Goal: Task Accomplishment & Management: Complete application form

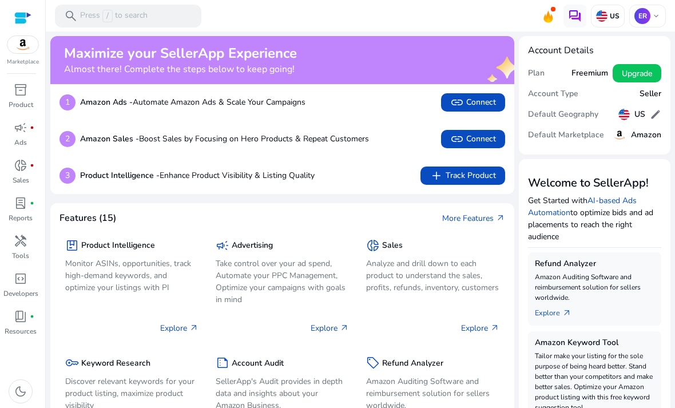
click at [647, 19] on p "ER" at bounding box center [643, 16] width 16 height 16
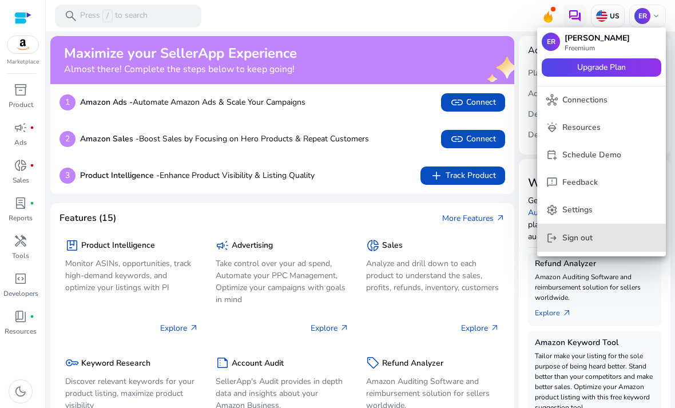
click at [579, 236] on p "Sign out" at bounding box center [578, 238] width 30 height 13
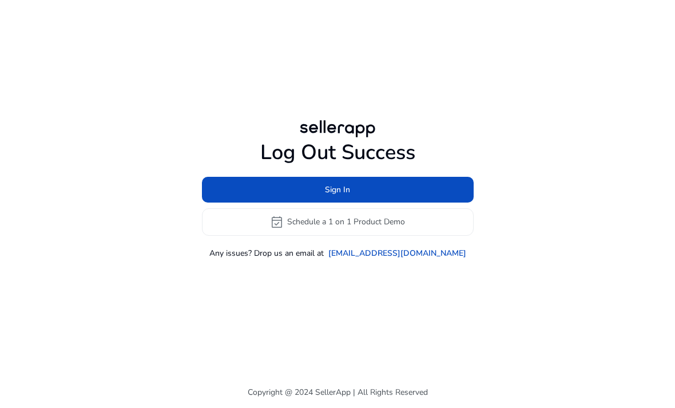
click at [403, 203] on span at bounding box center [338, 189] width 272 height 27
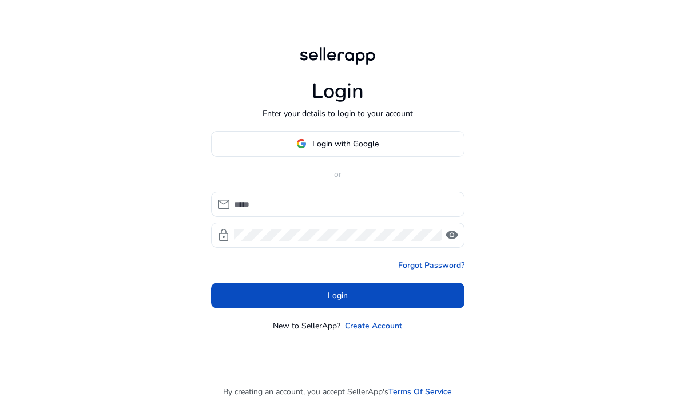
click at [373, 332] on link "Create Account" at bounding box center [373, 326] width 57 height 12
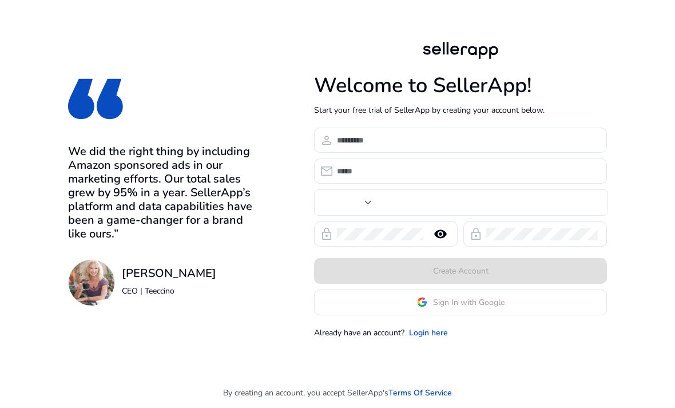
type input "**"
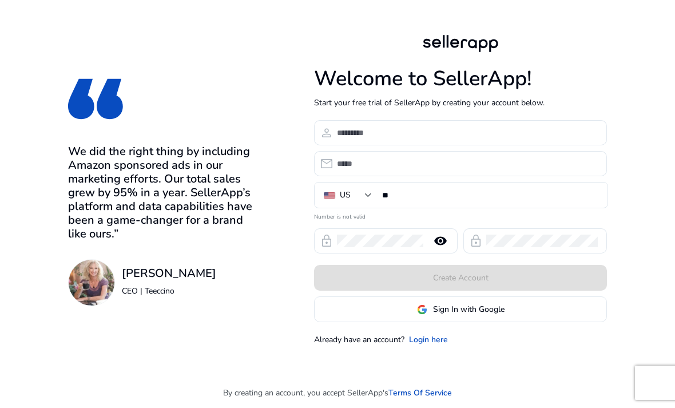
click at [407, 139] on input at bounding box center [467, 132] width 261 height 13
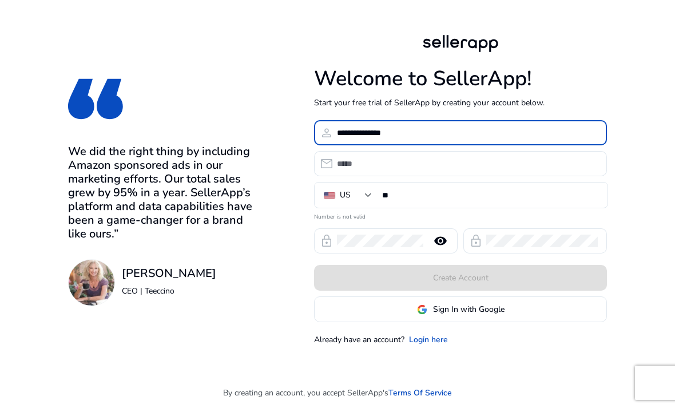
type input "**********"
click at [476, 170] on input "email" at bounding box center [467, 163] width 261 height 13
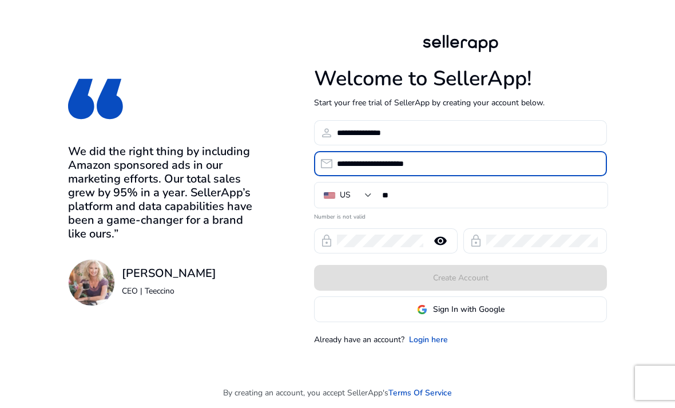
type input "**********"
click at [486, 201] on input "**" at bounding box center [490, 195] width 216 height 13
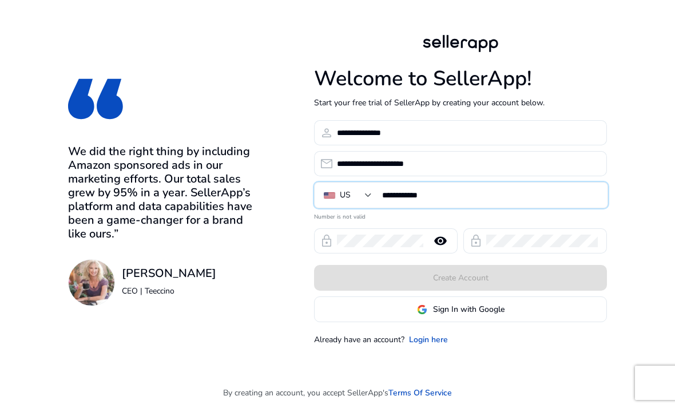
type input "**********"
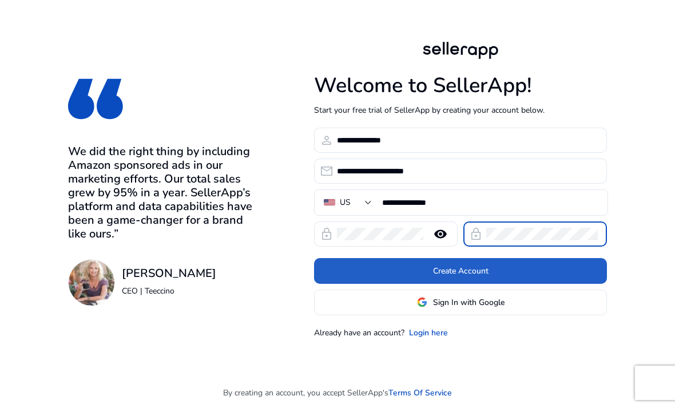
click at [584, 284] on span at bounding box center [460, 270] width 293 height 27
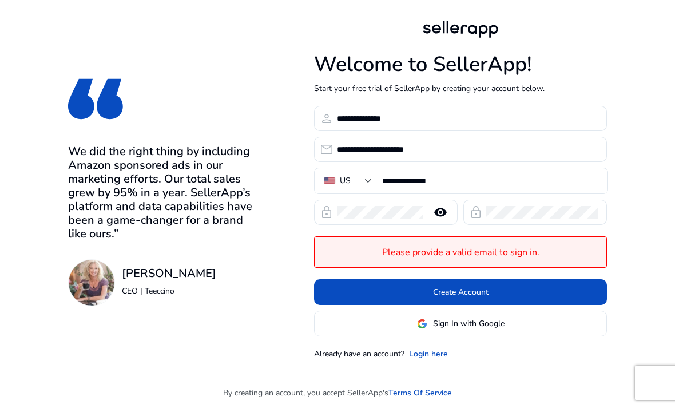
click at [431, 156] on input "**********" at bounding box center [467, 149] width 261 height 13
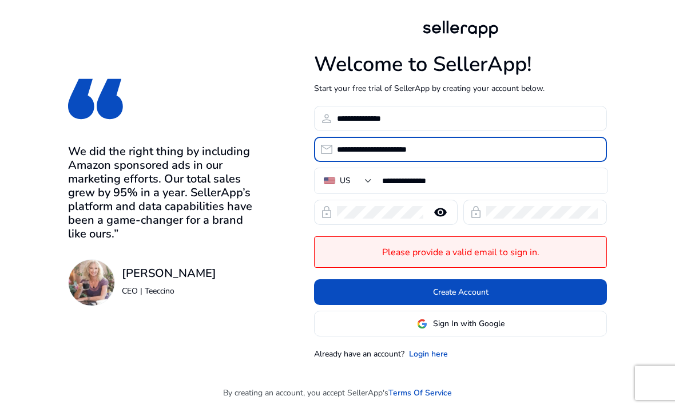
type input "**********"
click at [469, 298] on span "Create Account" at bounding box center [461, 292] width 56 height 12
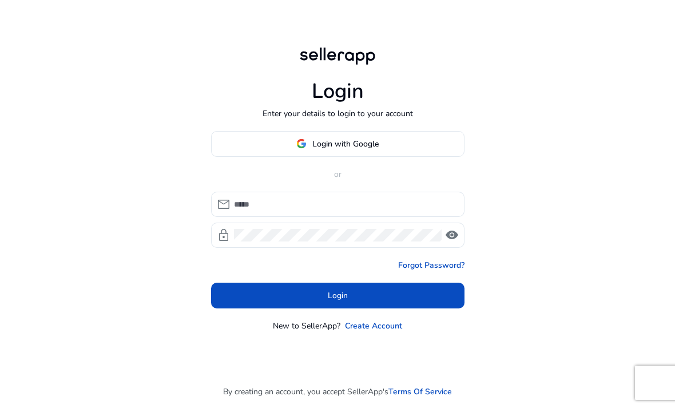
click at [382, 211] on input at bounding box center [344, 204] width 221 height 13
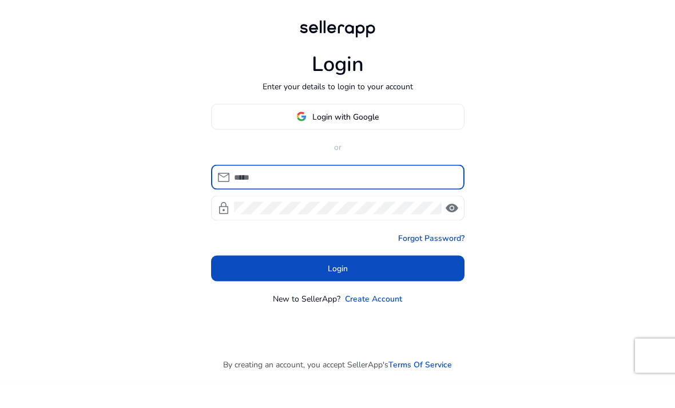
type input "**********"
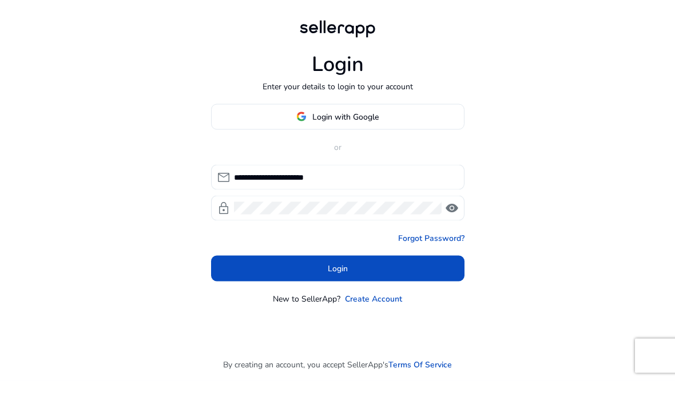
click at [338, 286] on button "Login" at bounding box center [338, 296] width 254 height 26
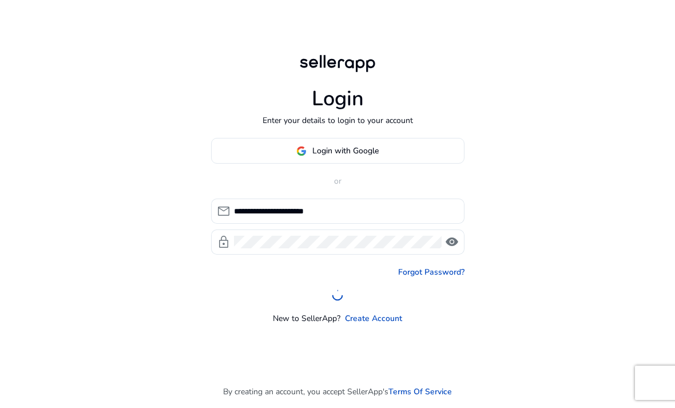
click at [448, 312] on div "New to SellerApp? Create Account" at bounding box center [338, 318] width 254 height 12
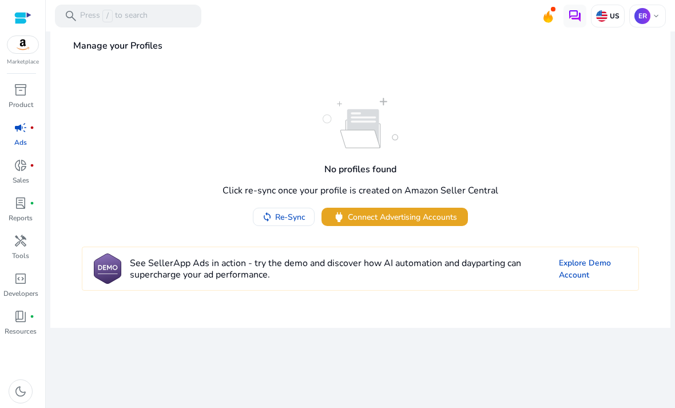
click at [415, 223] on span "Connect Advertising Accounts" at bounding box center [402, 217] width 109 height 12
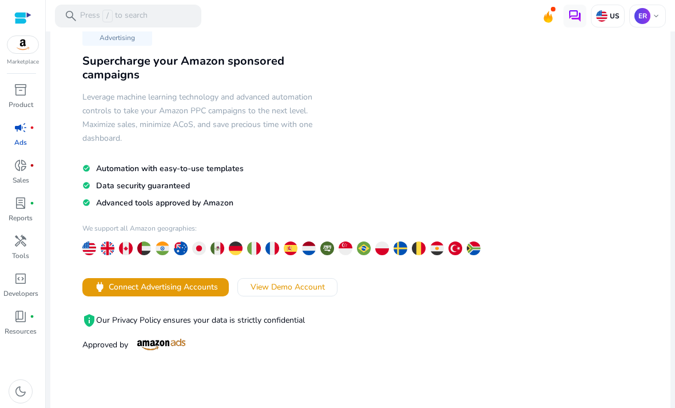
scroll to position [43, 0]
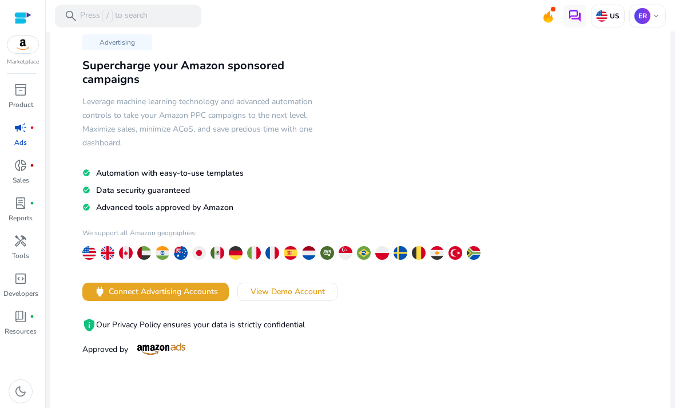
click at [203, 286] on span "Connect Advertising Accounts" at bounding box center [163, 292] width 109 height 12
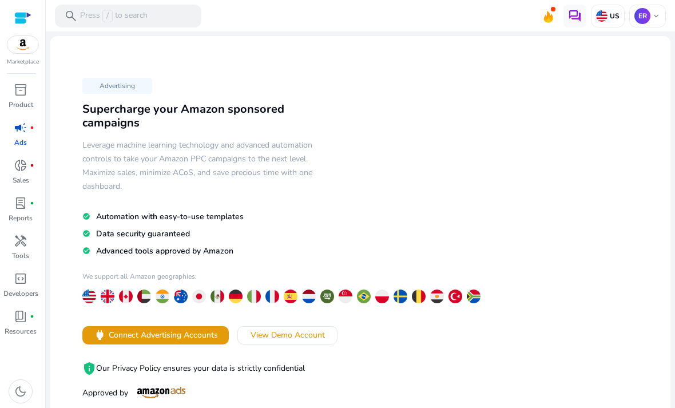
click at [220, 336] on span at bounding box center [155, 335] width 147 height 27
click at [205, 329] on span "Connect Advertising Accounts" at bounding box center [163, 335] width 109 height 12
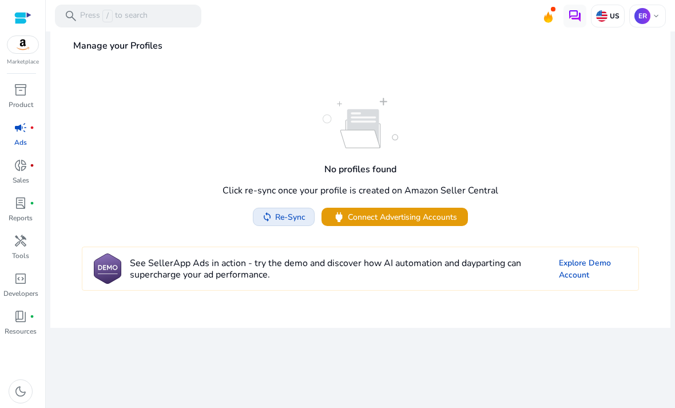
click at [291, 223] on span "Re-Sync" at bounding box center [290, 217] width 30 height 12
click at [112, 1] on mat-toolbar "search Press / to search US ER keyboard_arrow_down" at bounding box center [361, 15] width 630 height 31
click at [647, 19] on p "ER" at bounding box center [643, 16] width 16 height 16
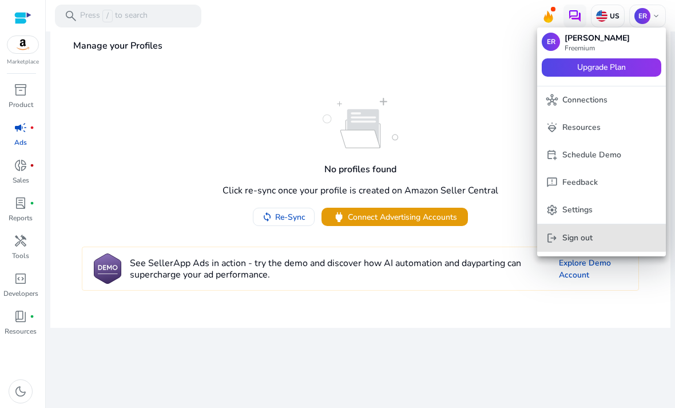
click at [593, 237] on span "logout Sign out" at bounding box center [602, 238] width 110 height 13
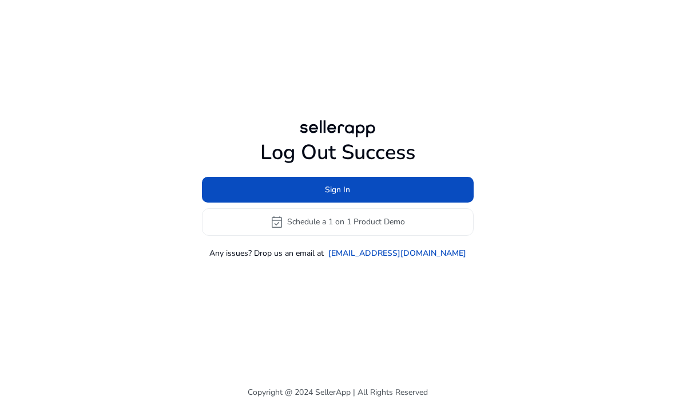
click at [436, 203] on span at bounding box center [338, 189] width 272 height 27
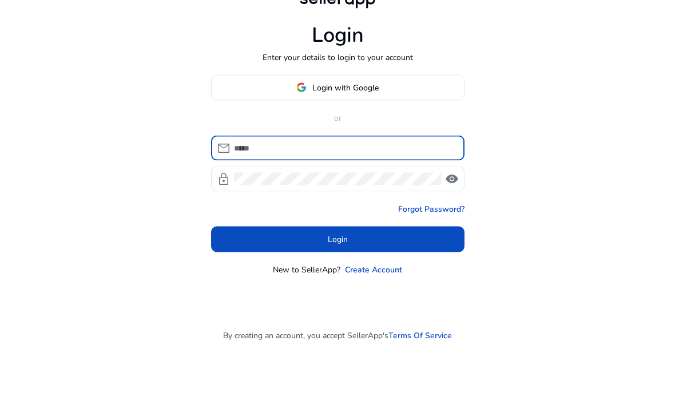
click at [418, 130] on span at bounding box center [338, 143] width 252 height 27
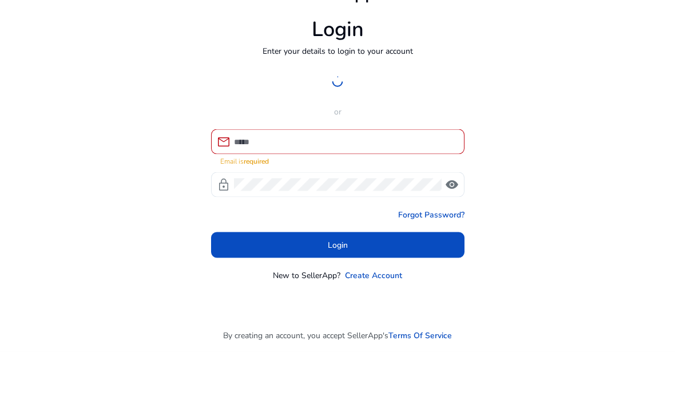
scroll to position [37, 0]
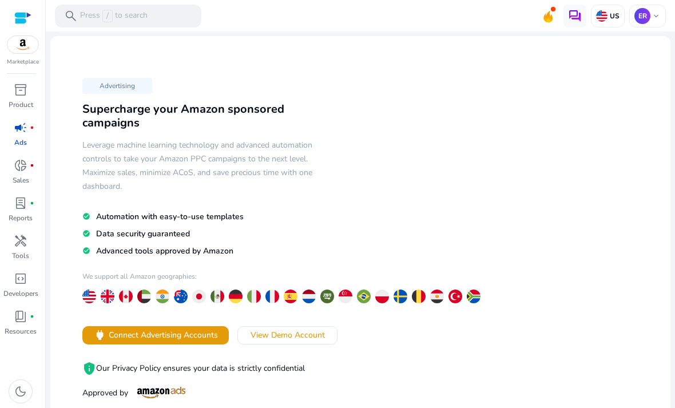
click at [647, 24] on div "ER keyboard_arrow_down" at bounding box center [648, 16] width 37 height 23
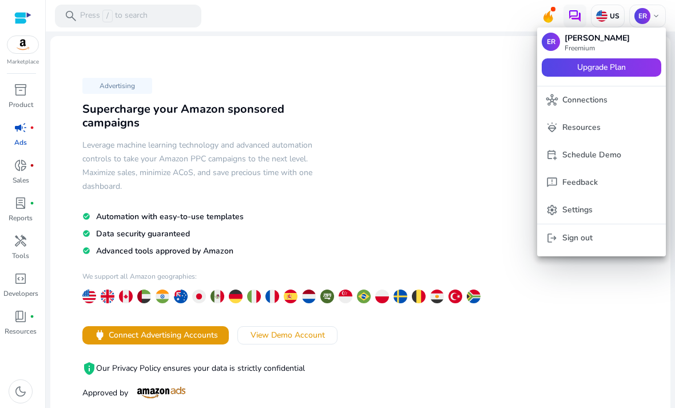
click at [605, 236] on span "logout Sign out" at bounding box center [602, 238] width 110 height 13
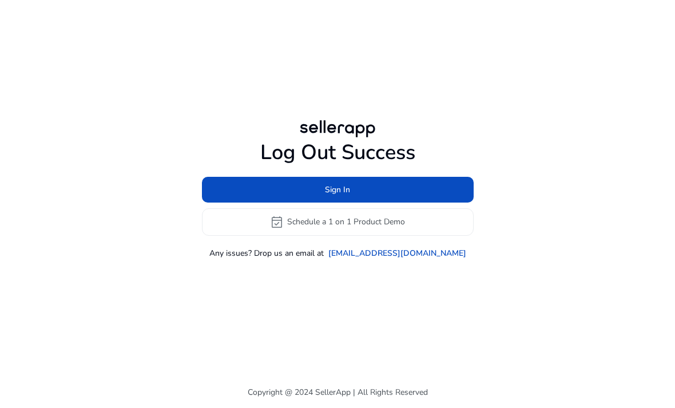
click at [463, 203] on span at bounding box center [338, 189] width 272 height 27
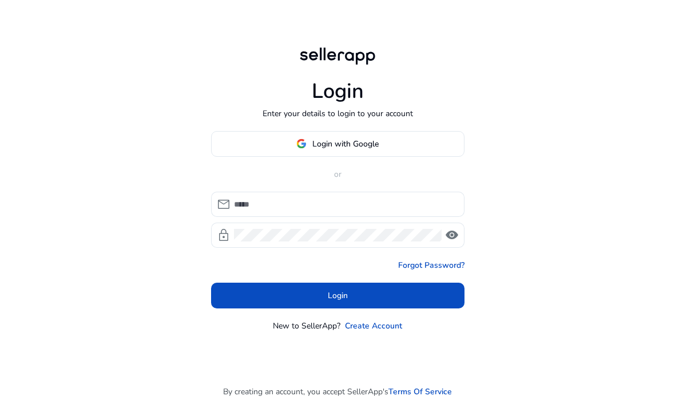
click at [340, 217] on div at bounding box center [344, 204] width 221 height 25
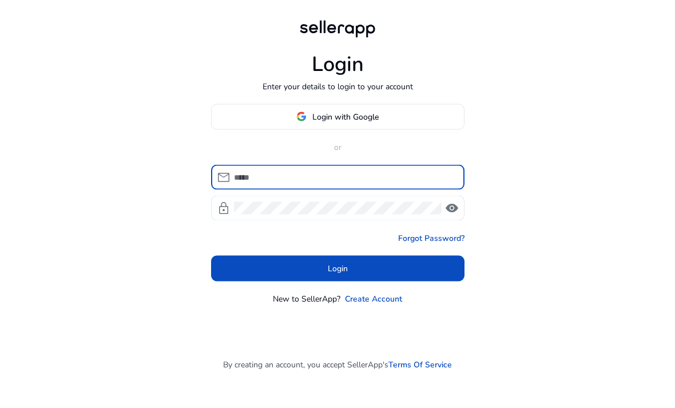
type input "**********"
click at [338, 286] on button "Login" at bounding box center [338, 296] width 254 height 26
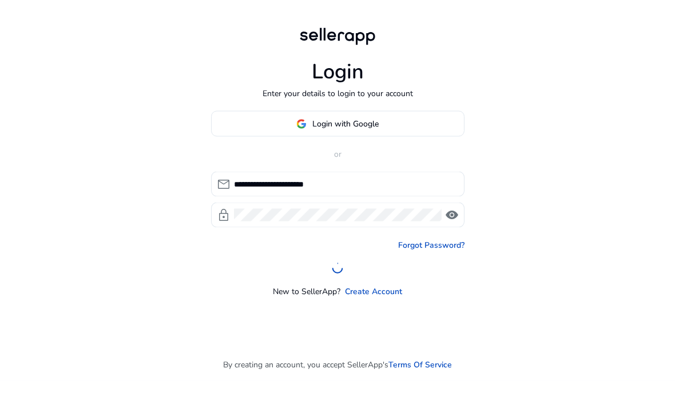
scroll to position [27, 0]
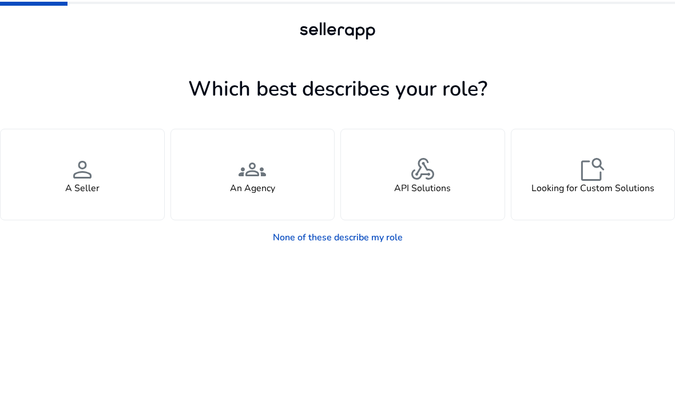
click at [102, 185] on div "person A Seller" at bounding box center [83, 174] width 164 height 90
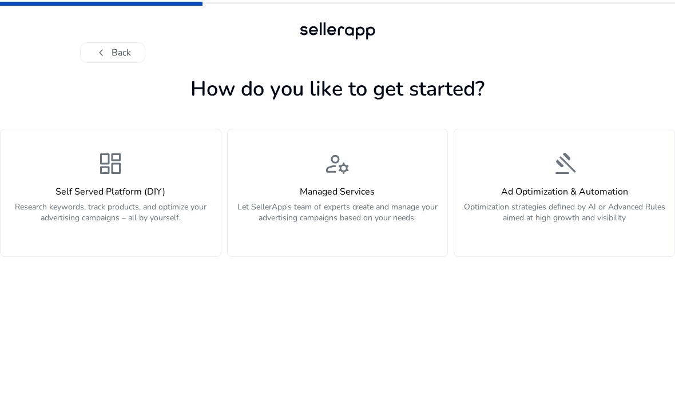
click at [168, 186] on div "dashboard Self Served Platform (DIY) Research keywords, track products, and opt…" at bounding box center [110, 193] width 207 height 86
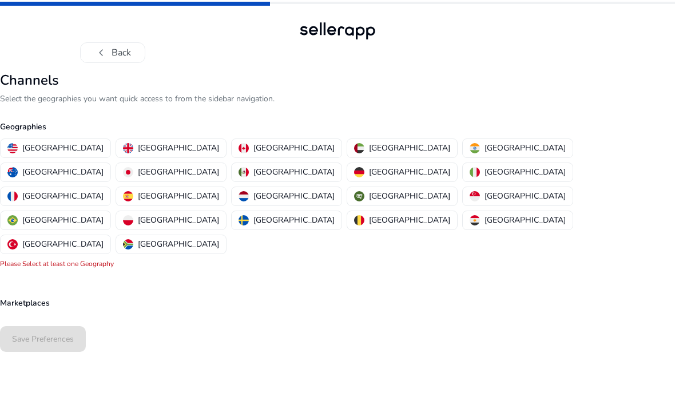
click at [62, 151] on p "[GEOGRAPHIC_DATA]" at bounding box center [62, 148] width 81 height 12
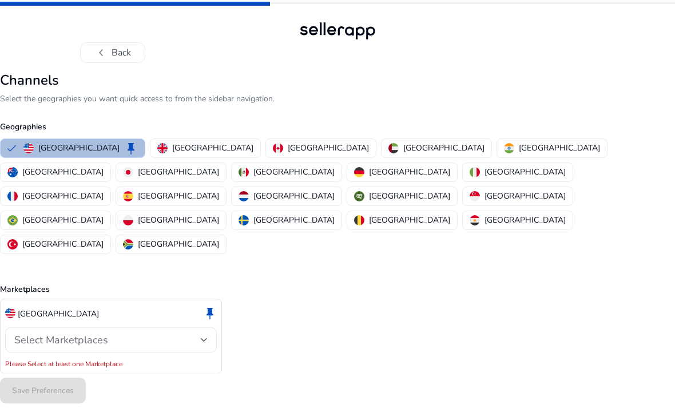
click at [193, 334] on div "Select Marketplaces" at bounding box center [107, 340] width 187 height 13
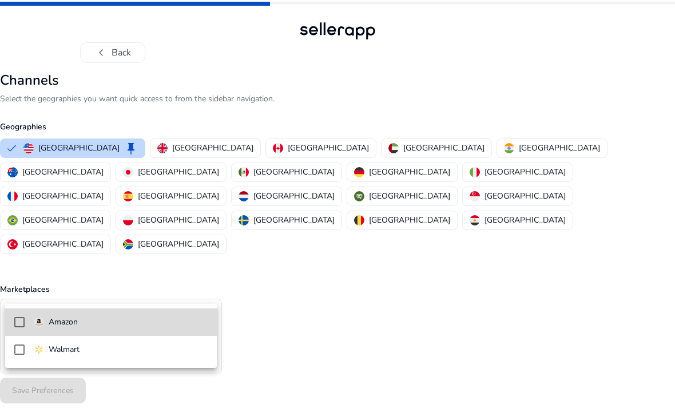
click at [181, 323] on span "Amazon" at bounding box center [121, 322] width 174 height 13
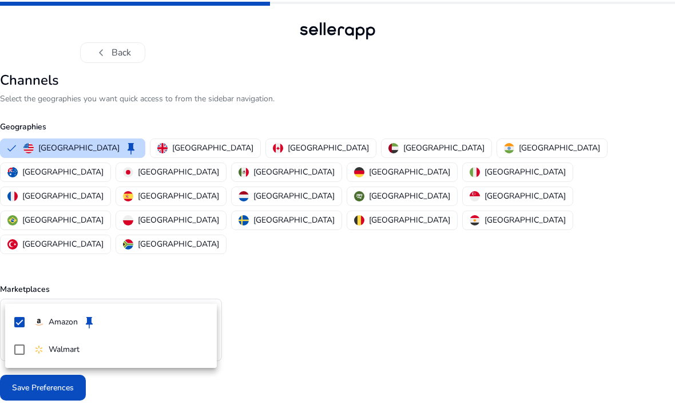
click at [308, 283] on div at bounding box center [337, 204] width 675 height 408
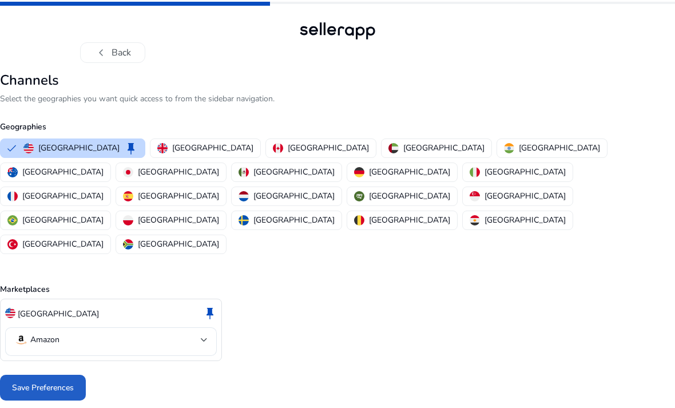
click at [76, 374] on span at bounding box center [43, 387] width 86 height 27
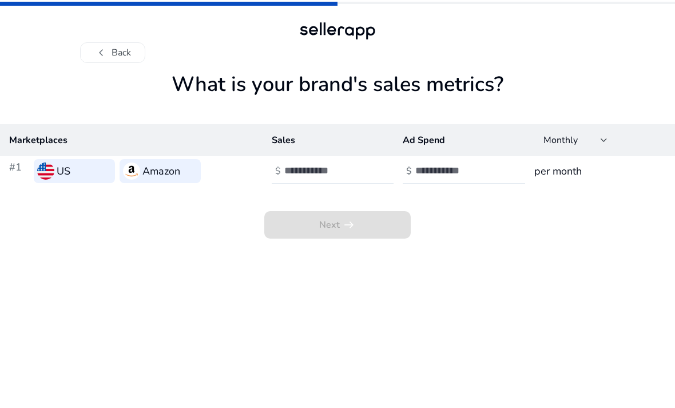
click at [338, 176] on input "number" at bounding box center [322, 170] width 77 height 13
type input "*"
click at [442, 165] on input "number" at bounding box center [453, 170] width 77 height 13
type input "*"
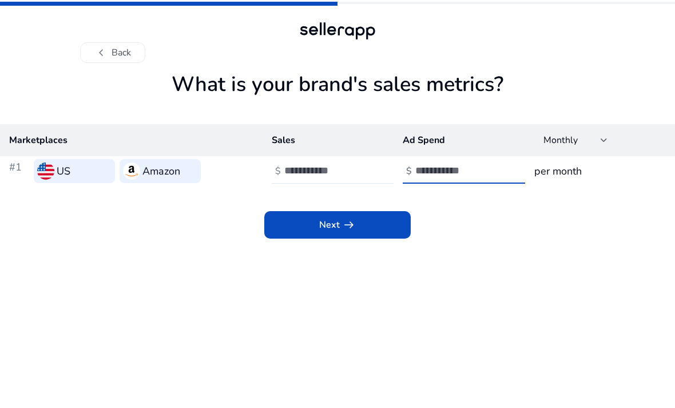
click at [324, 228] on span "Next arrow_right_alt" at bounding box center [337, 225] width 37 height 14
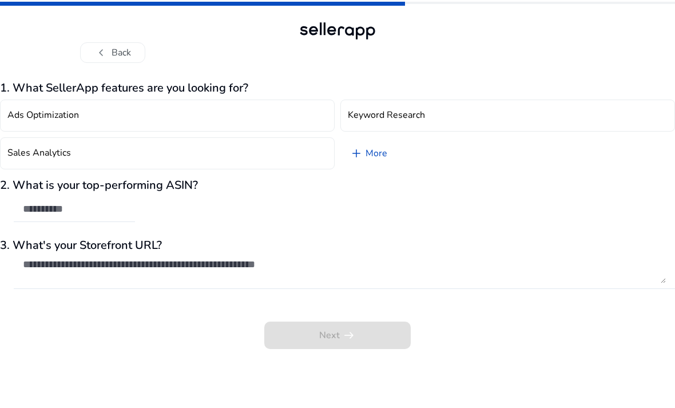
click at [275, 159] on button "Sales Analytics" at bounding box center [167, 153] width 335 height 32
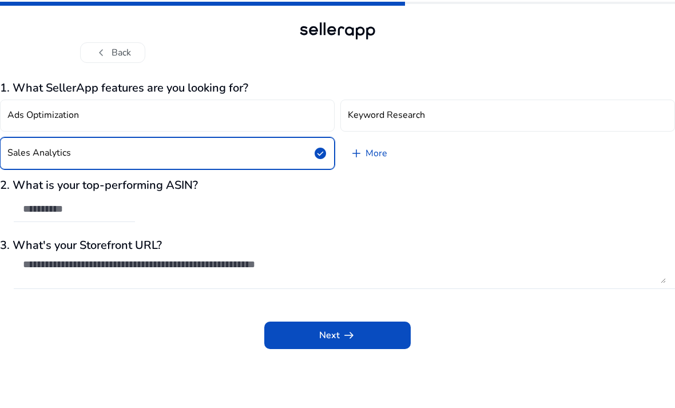
click at [278, 117] on button "Ads Optimization" at bounding box center [167, 116] width 335 height 32
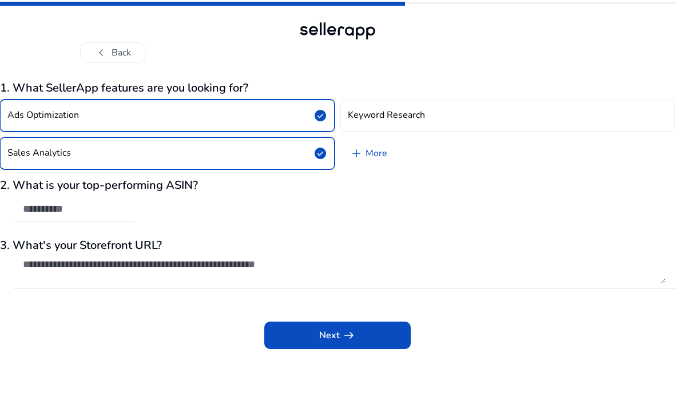
click at [459, 114] on button "Keyword Research" at bounding box center [508, 116] width 335 height 32
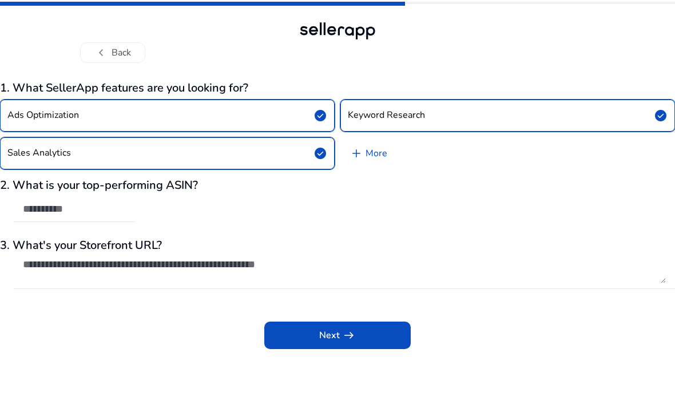
click at [291, 340] on span at bounding box center [337, 335] width 147 height 27
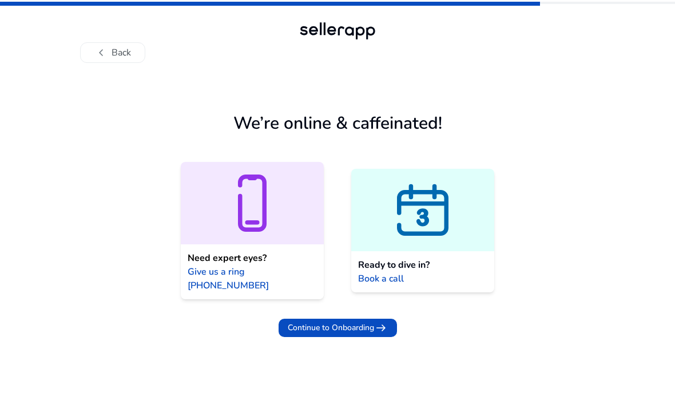
click at [282, 271] on span "Give us a ring [PHONE_NUMBER]" at bounding box center [252, 278] width 129 height 27
click at [402, 272] on span "Book a call" at bounding box center [381, 279] width 46 height 14
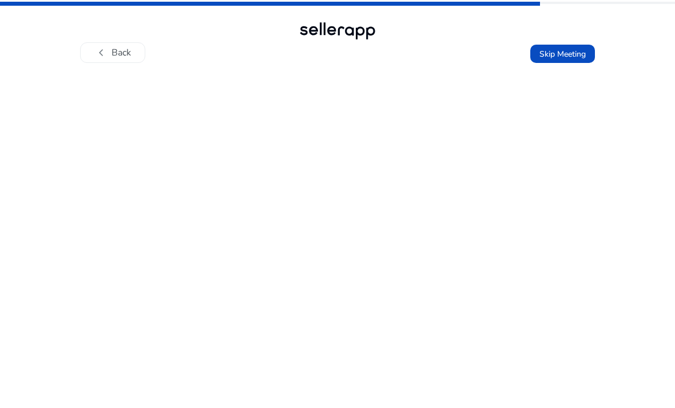
click at [131, 58] on button "chevron_left Back" at bounding box center [112, 52] width 65 height 21
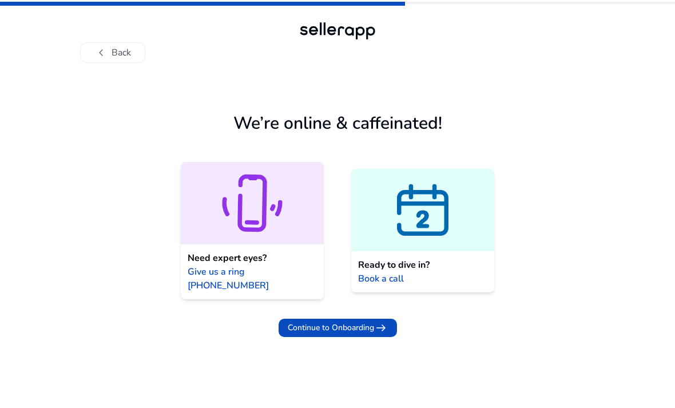
click at [367, 322] on span at bounding box center [338, 327] width 118 height 27
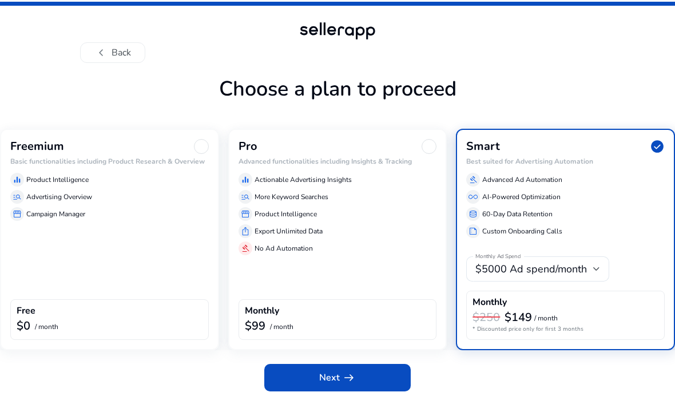
click at [208, 148] on div at bounding box center [201, 146] width 15 height 15
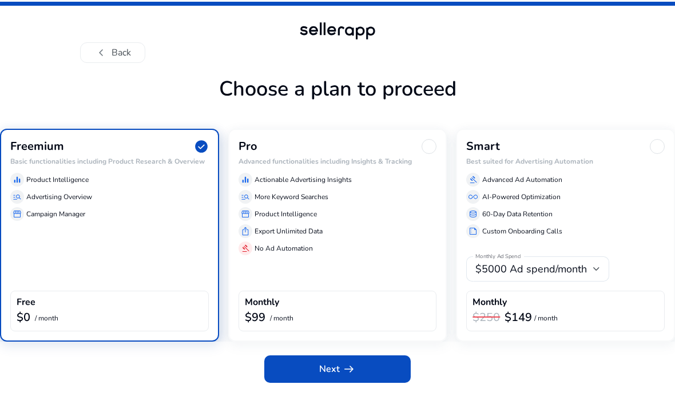
click at [325, 382] on span at bounding box center [337, 368] width 147 height 27
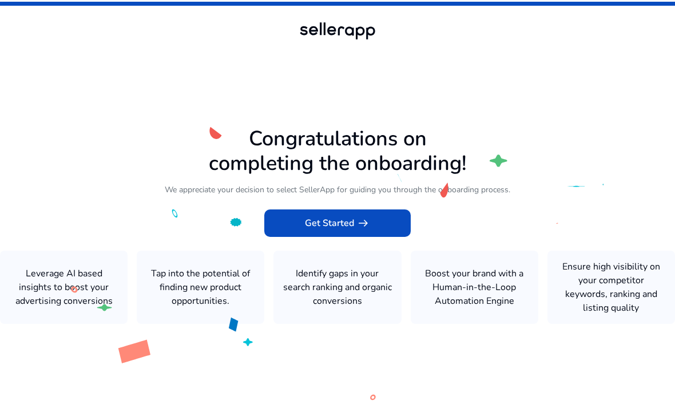
click at [387, 237] on span at bounding box center [337, 222] width 147 height 27
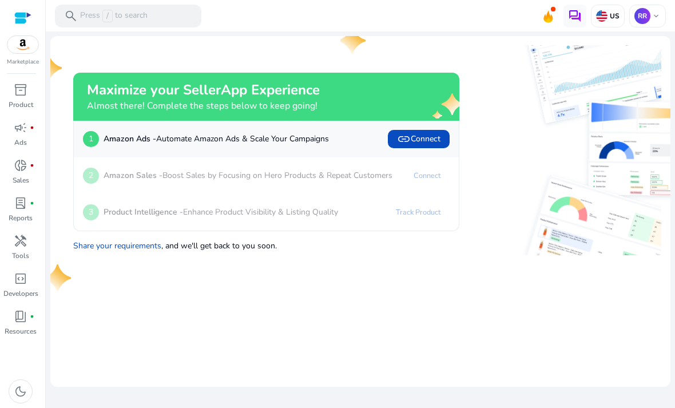
click at [27, 52] on img at bounding box center [22, 44] width 31 height 17
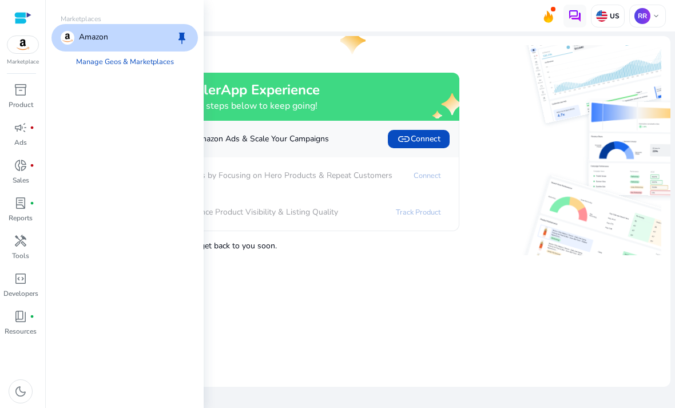
click at [572, 249] on img at bounding box center [565, 213] width 193 height 84
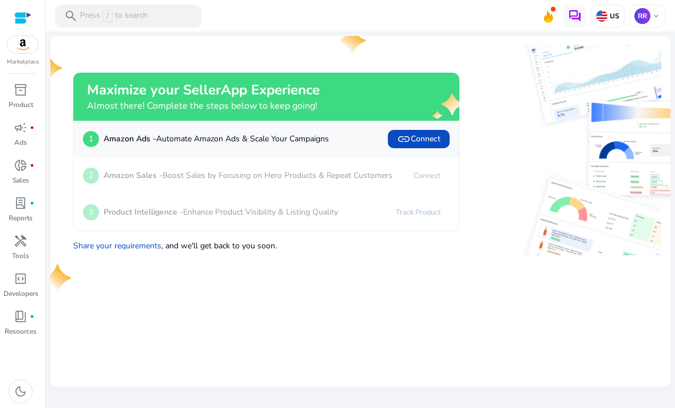
click at [433, 138] on span "link Connect" at bounding box center [418, 139] width 43 height 14
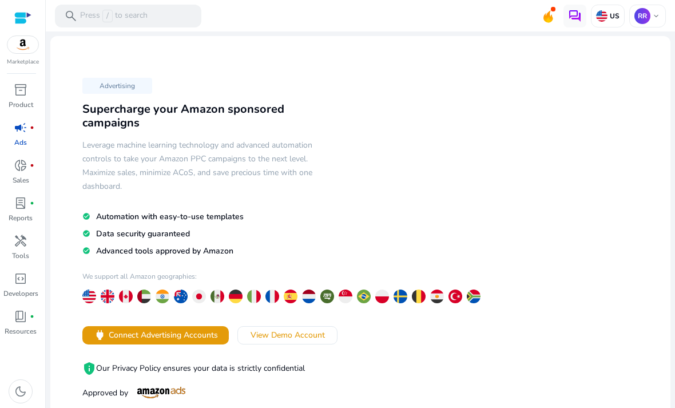
click at [20, 106] on p "Product" at bounding box center [21, 105] width 25 height 10
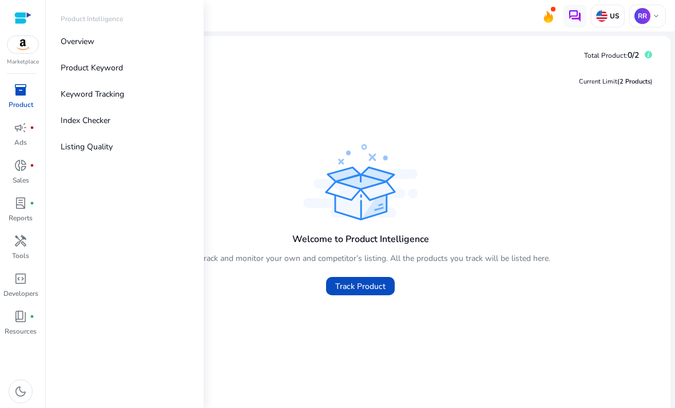
click at [27, 172] on span "donut_small" at bounding box center [21, 166] width 14 height 14
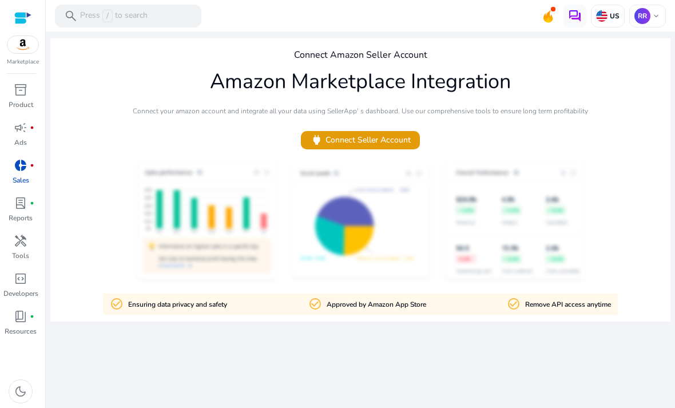
click at [399, 139] on span "power Connect Seller Account" at bounding box center [360, 139] width 101 height 13
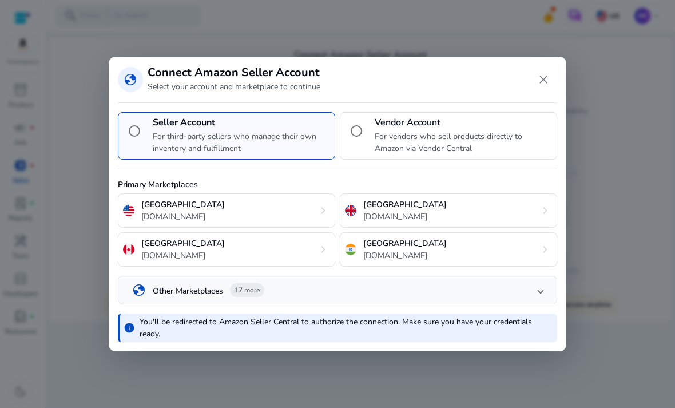
click at [299, 208] on div "United States [DOMAIN_NAME] chevron_right" at bounding box center [226, 210] width 217 height 34
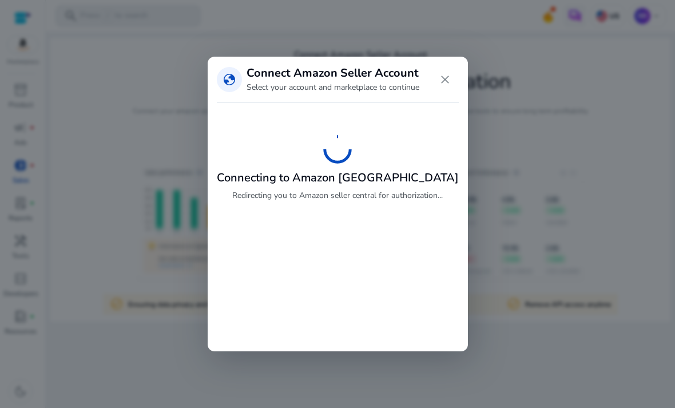
click at [295, 213] on div "globe Connect Amazon Seller Account Select your account and marketplace to cont…" at bounding box center [338, 135] width 260 height 157
